Goal: Check status: Check status

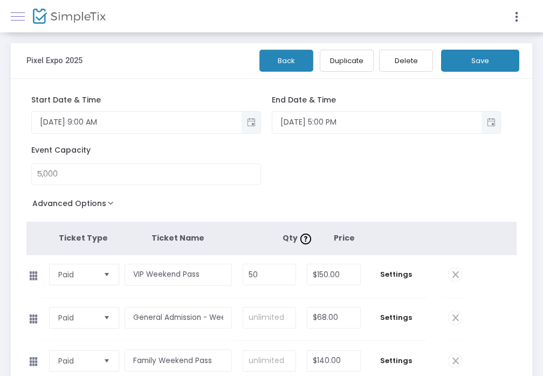
click at [21, 17] on link at bounding box center [18, 16] width 14 height 14
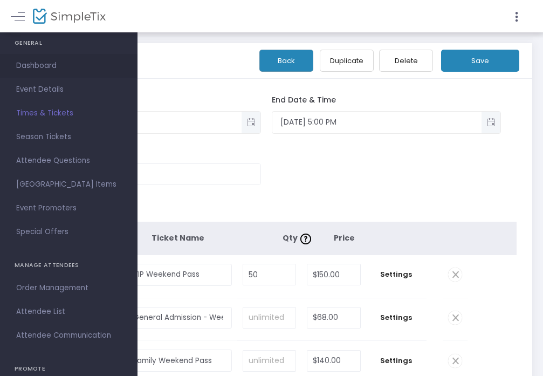
click at [37, 67] on span "Dashboard" at bounding box center [68, 66] width 105 height 14
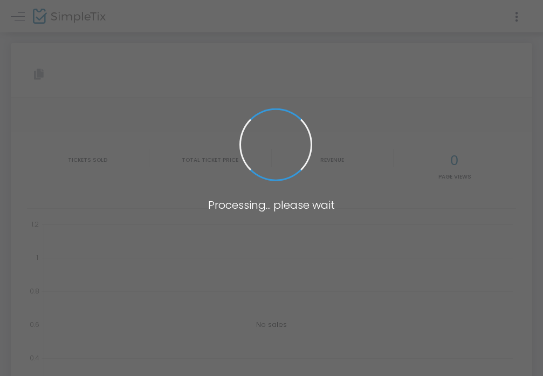
type input "https://www.simpletix.com/e/pixel-expo-2025-tickets-203618"
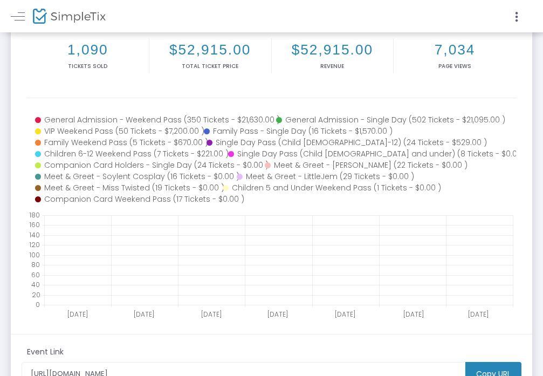
scroll to position [122, 0]
